Goal: Check status: Check status

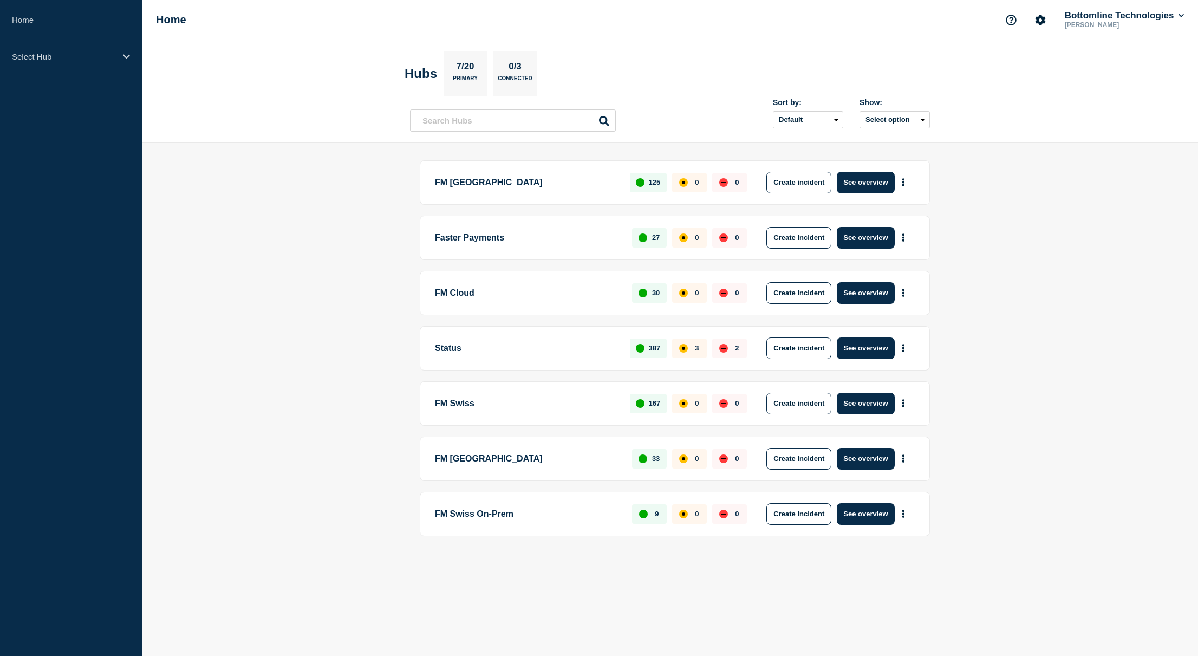
click at [198, 185] on main "FM London 125 0 0 Create incident See overview Faster Payments 27 0 0 Create in…" at bounding box center [670, 366] width 1056 height 447
